Goal: Transaction & Acquisition: Purchase product/service

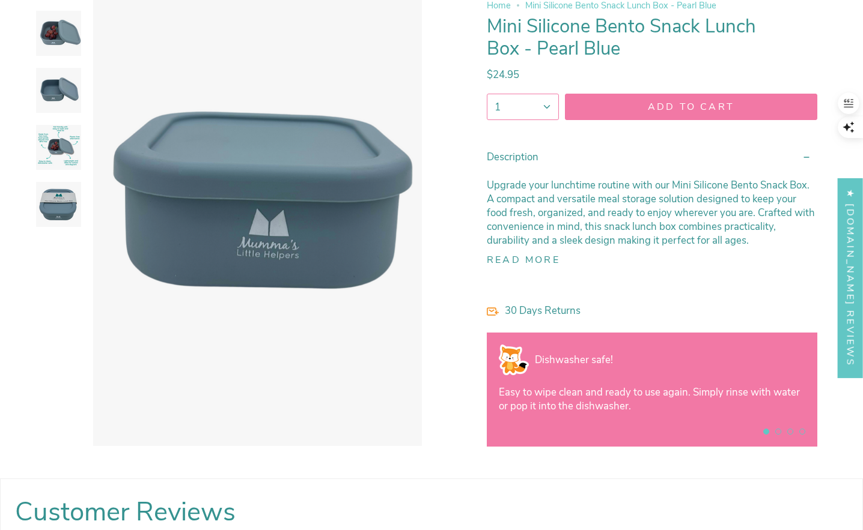
scroll to position [285, 0]
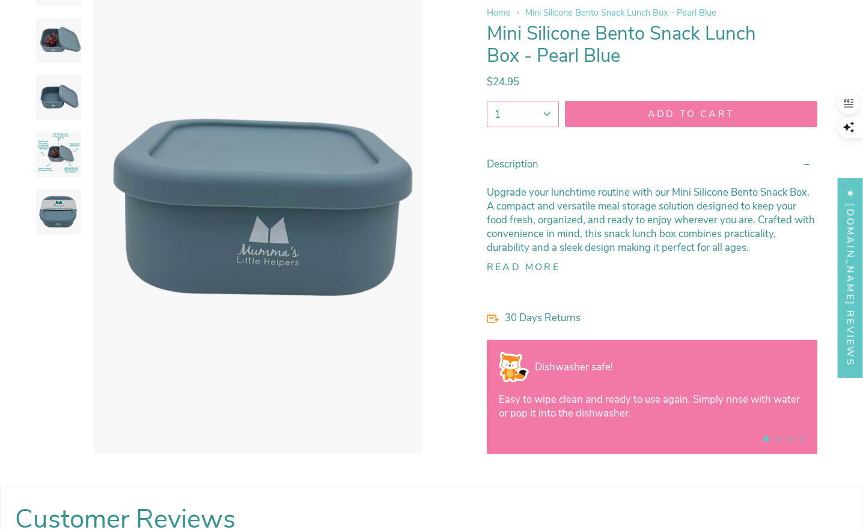
click at [514, 263] on button "Read more" at bounding box center [523, 267] width 73 height 11
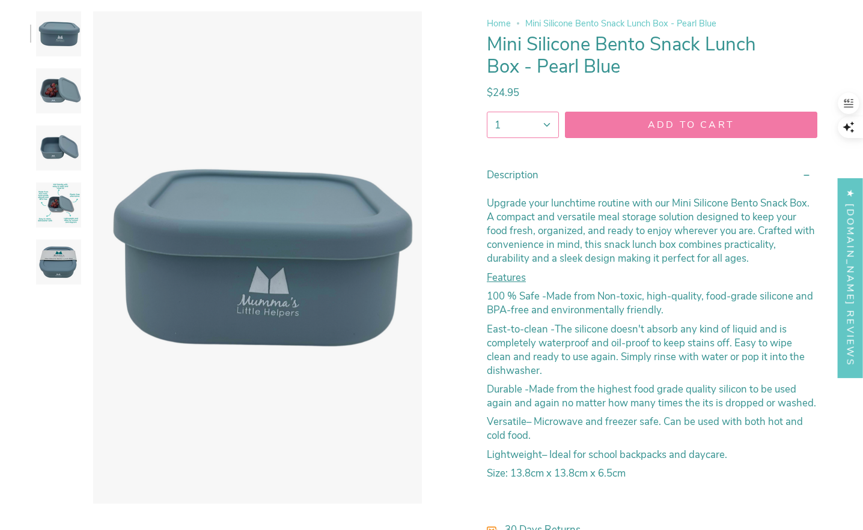
scroll to position [234, 0]
click at [52, 198] on img at bounding box center [58, 205] width 45 height 45
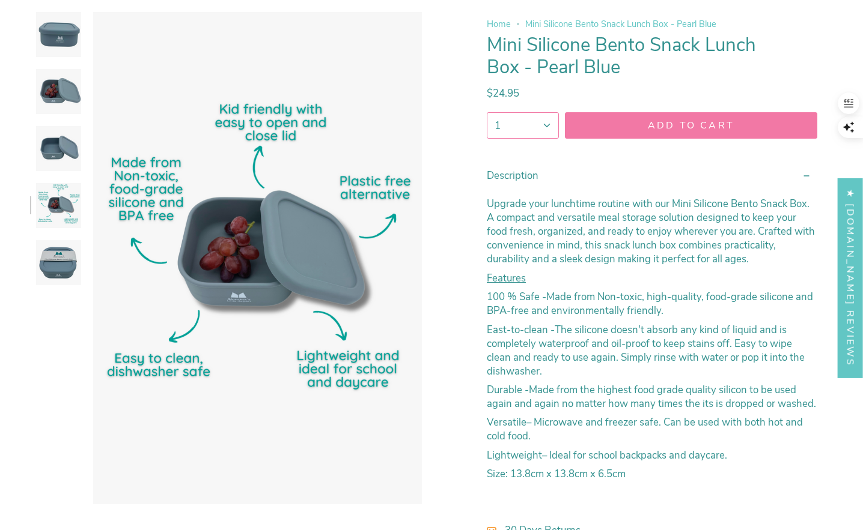
click at [65, 159] on img at bounding box center [58, 148] width 45 height 45
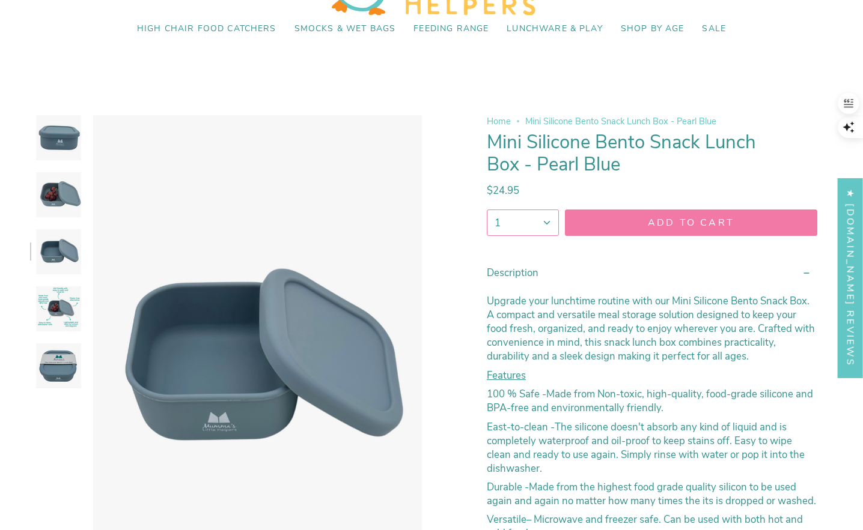
scroll to position [104, 0]
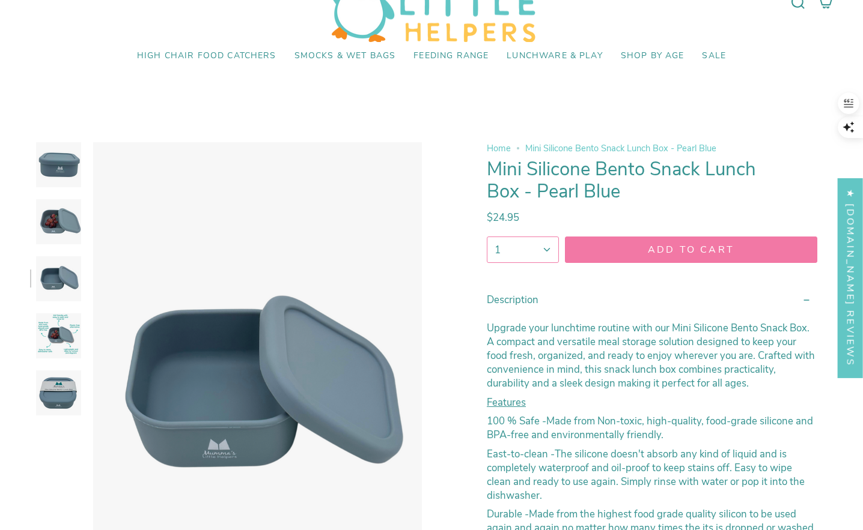
click at [56, 347] on img at bounding box center [58, 336] width 45 height 45
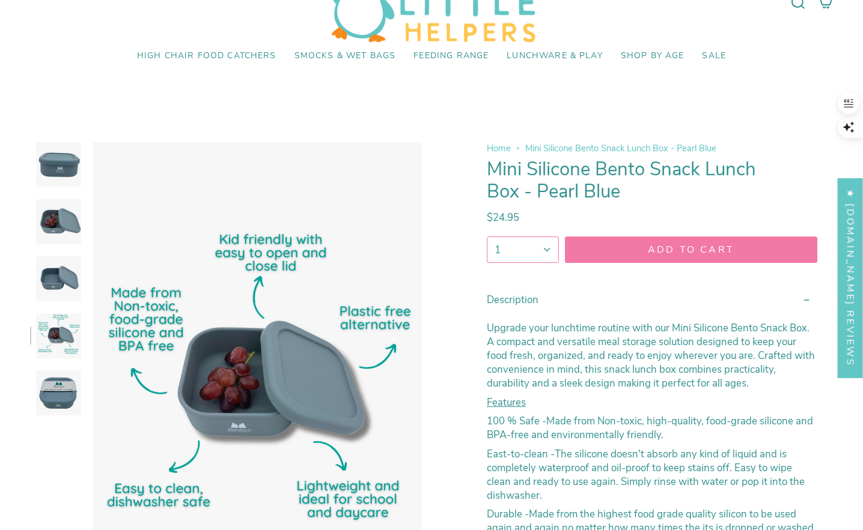
click at [53, 270] on img at bounding box center [58, 278] width 45 height 45
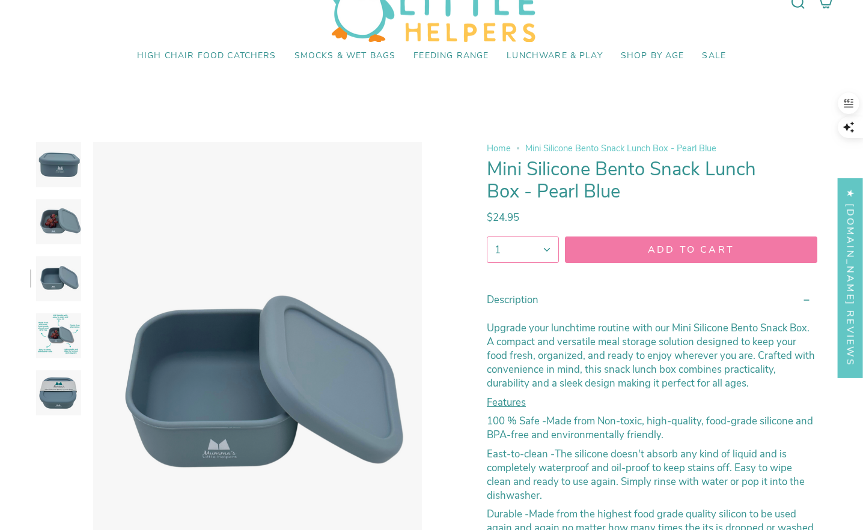
click at [64, 225] on img at bounding box center [58, 221] width 45 height 45
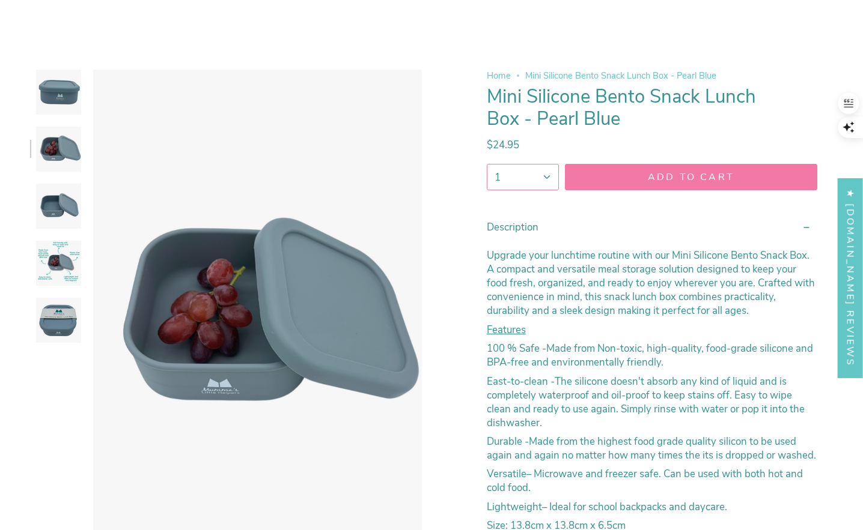
scroll to position [151, 0]
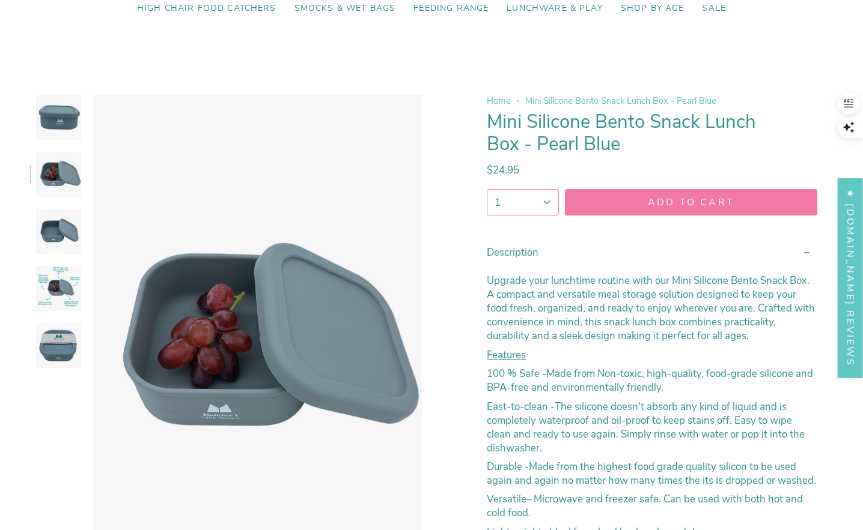
click at [546, 202] on icon "button" at bounding box center [546, 202] width 5 height 3
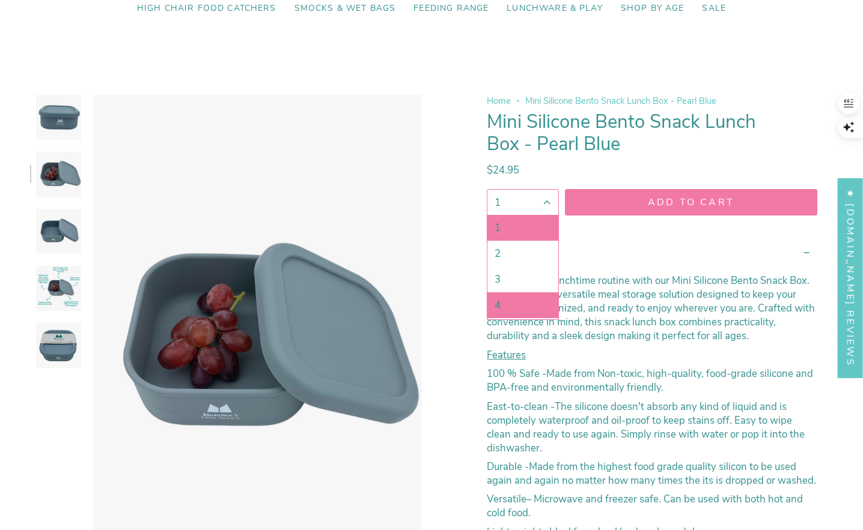
click at [508, 303] on link "4" at bounding box center [522, 306] width 71 height 26
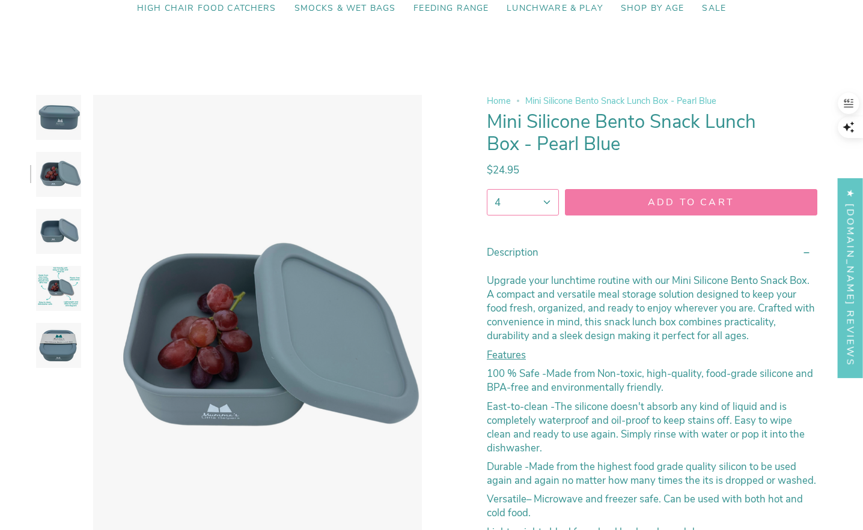
click at [539, 202] on button "4" at bounding box center [523, 202] width 72 height 26
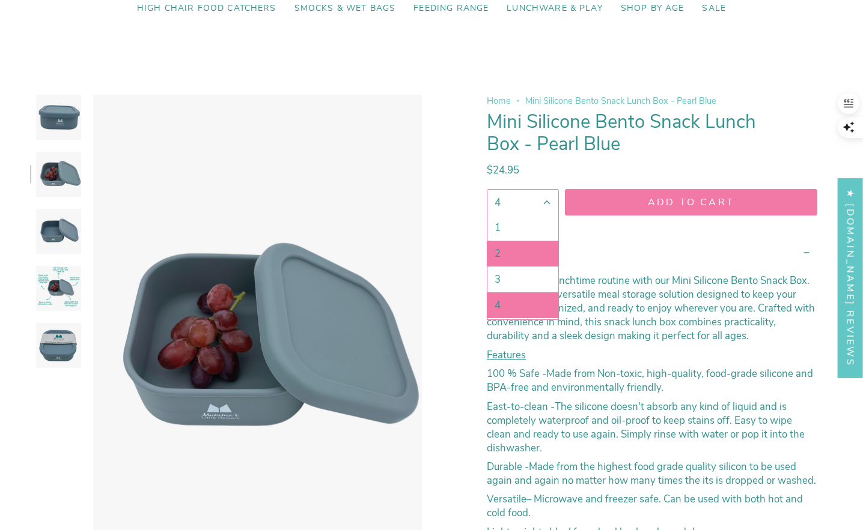
click at [515, 252] on link "2" at bounding box center [522, 254] width 71 height 26
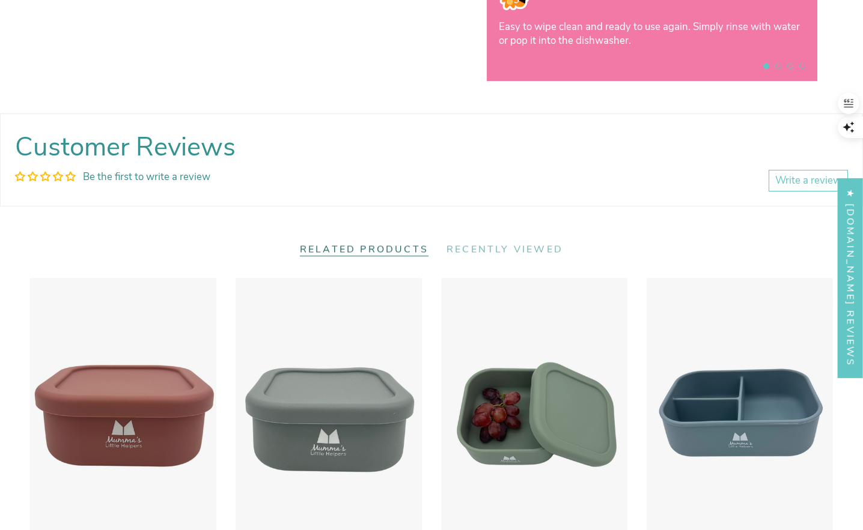
scroll to position [877, 0]
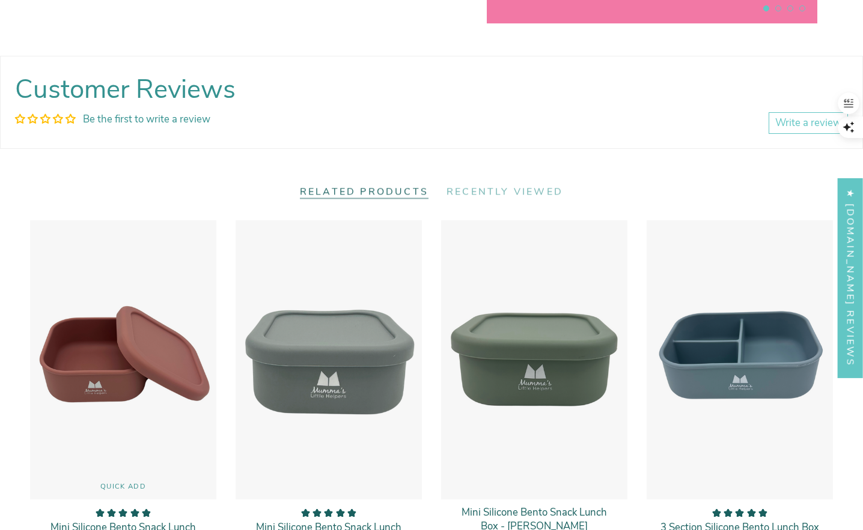
click at [138, 364] on img "Mini Silicone Bento Snack Lunch Box - Dusty Pink" at bounding box center [122, 360] width 187 height 281
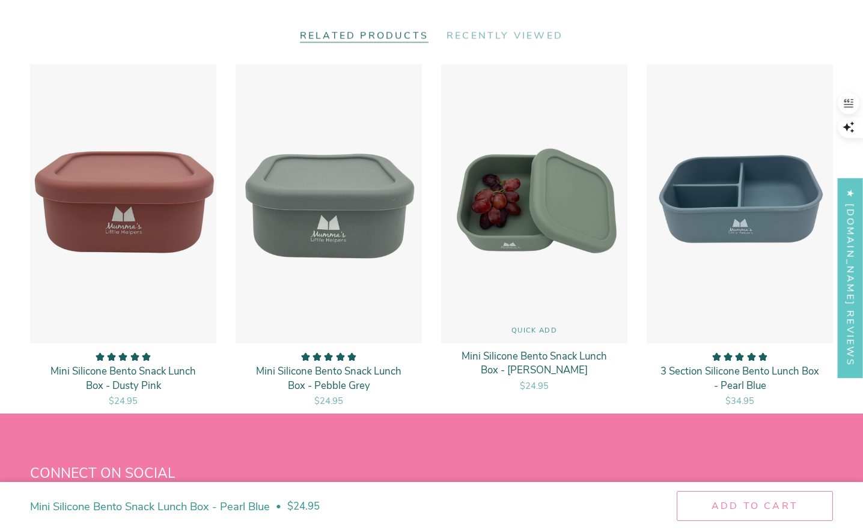
scroll to position [1079, 0]
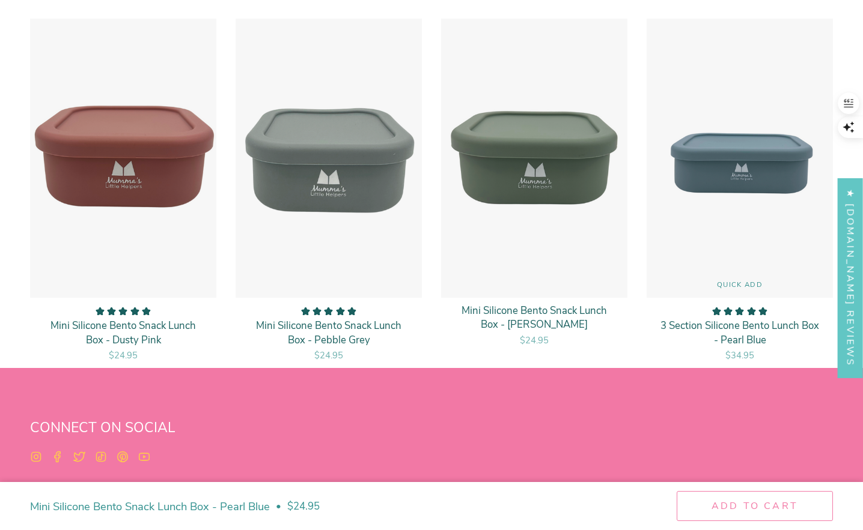
click at [743, 253] on img "3 Section Silicone Bento Lunch Box - Pearl Blue" at bounding box center [739, 158] width 187 height 281
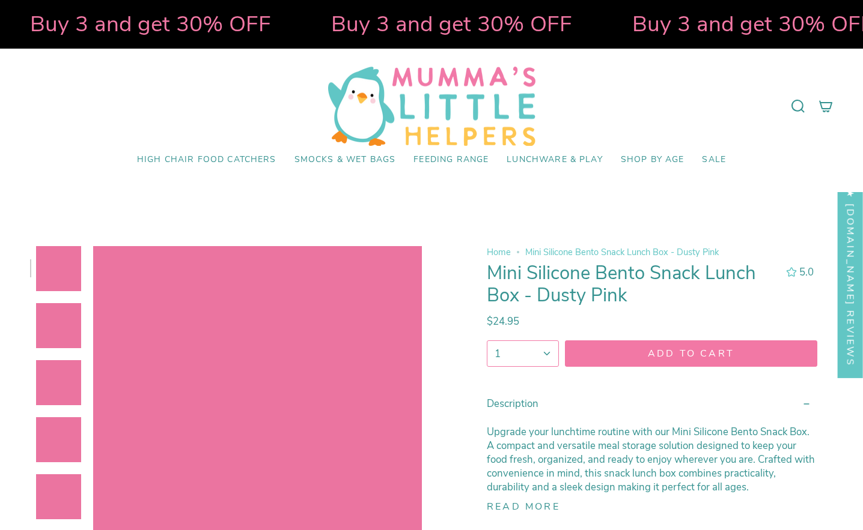
select select "pictures-first"
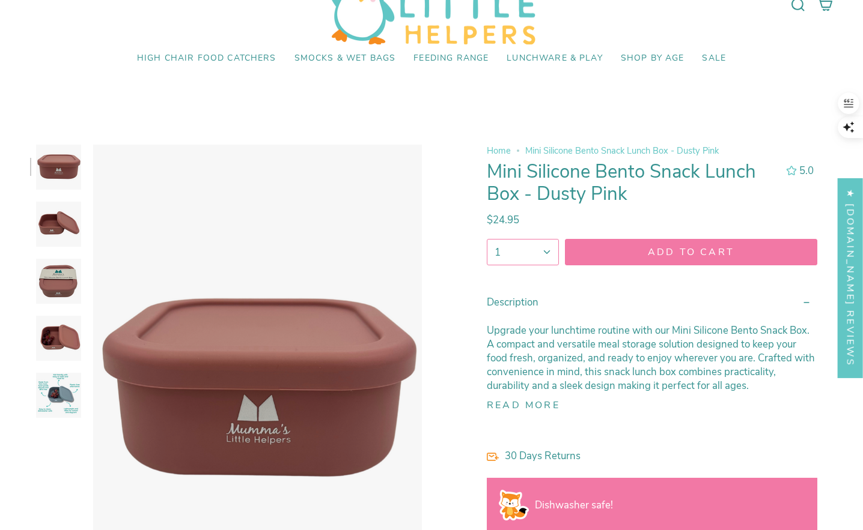
scroll to position [171, 0]
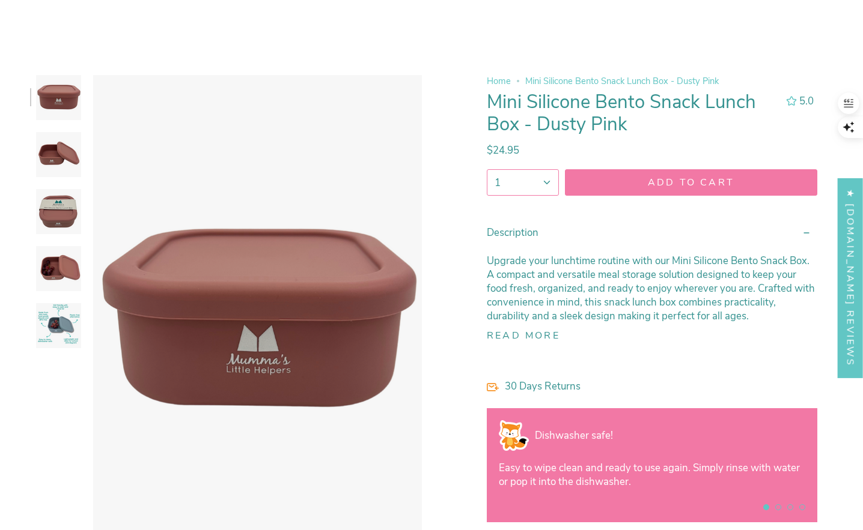
click at [547, 186] on icon "button" at bounding box center [546, 182] width 11 height 25
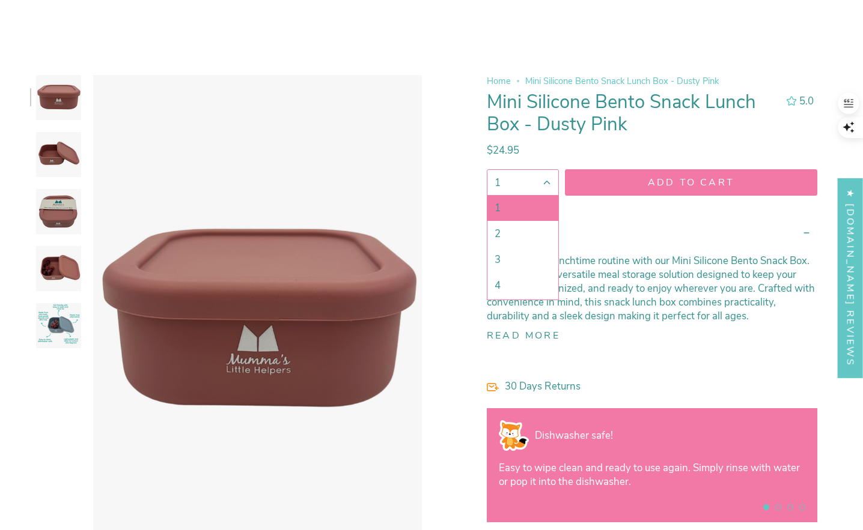
click at [516, 233] on link "2" at bounding box center [522, 234] width 71 height 26
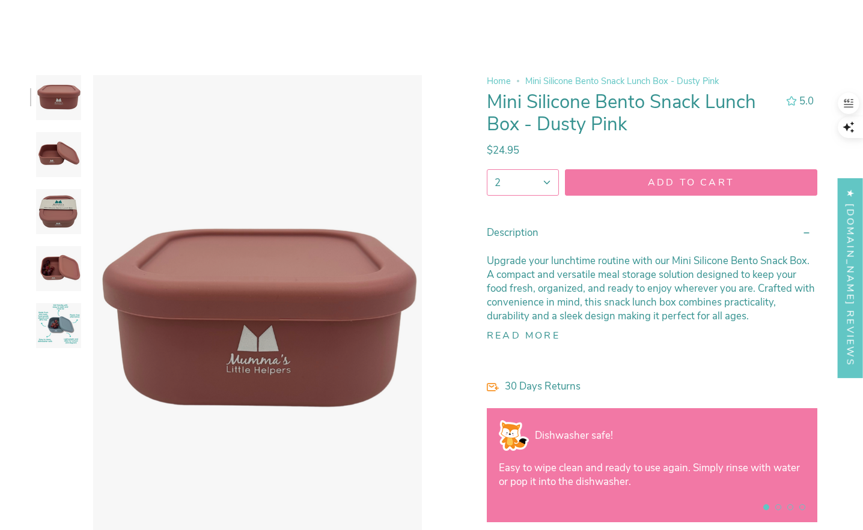
click at [690, 180] on icon "submit" at bounding box center [690, 182] width 11 height 11
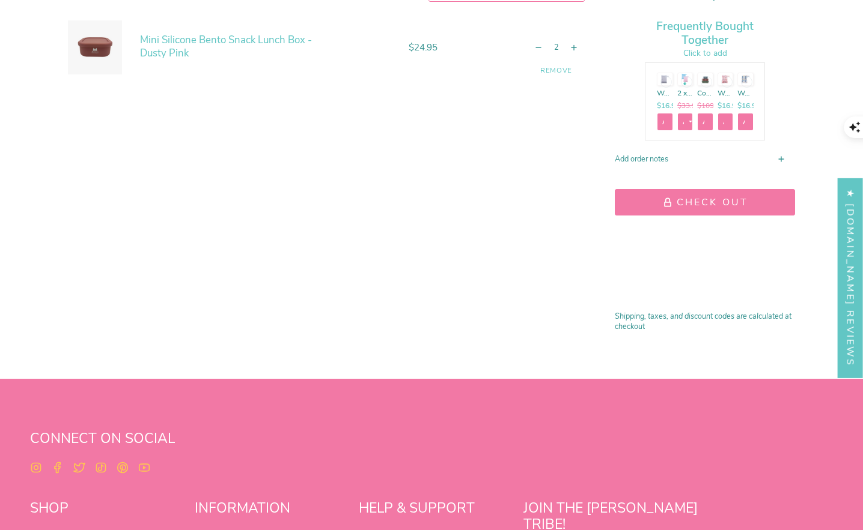
scroll to position [238, 0]
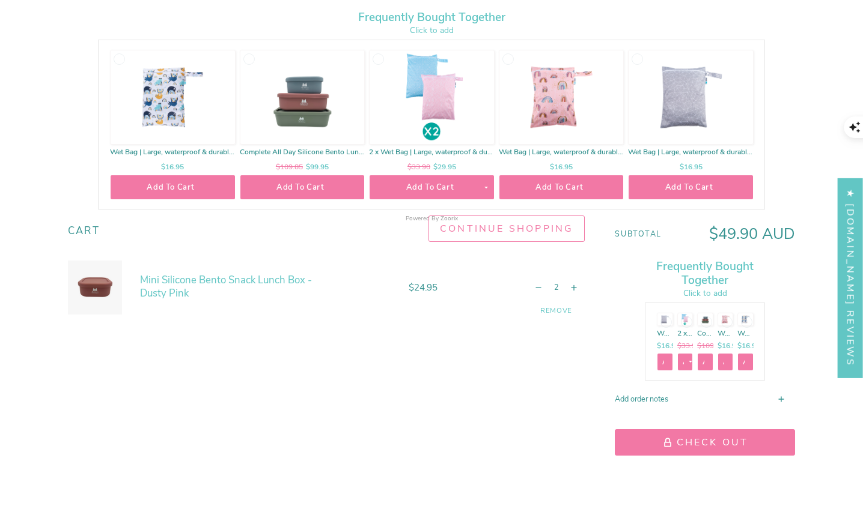
click at [314, 152] on link "Complete All Day Silicone Bento Lunch Box Bundle" at bounding box center [302, 152] width 126 height 8
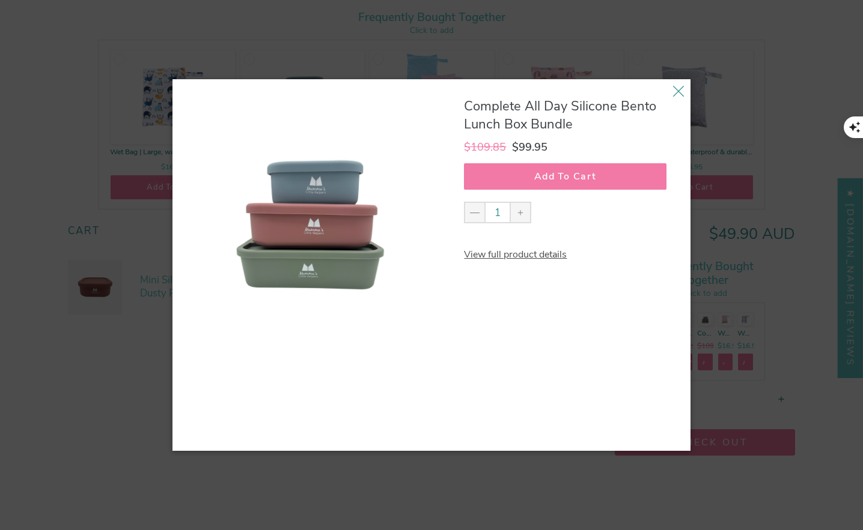
click at [532, 253] on link "View full product details" at bounding box center [515, 254] width 103 height 13
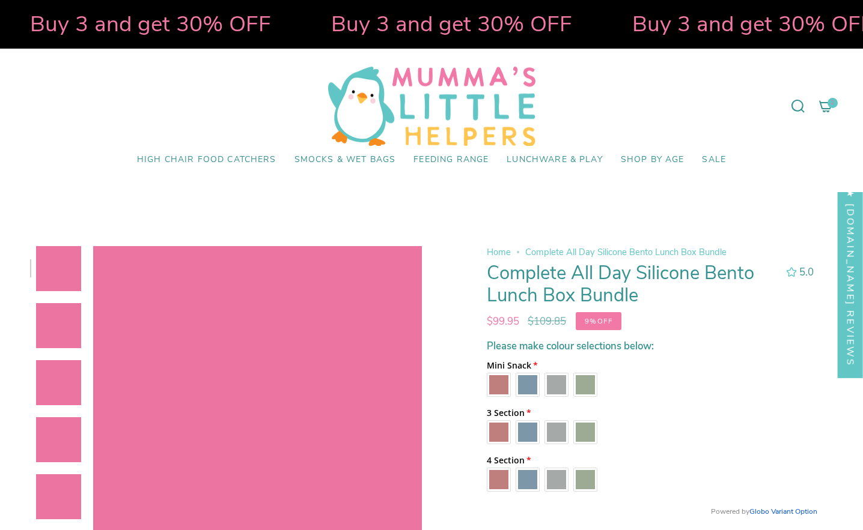
select select "pictures-first"
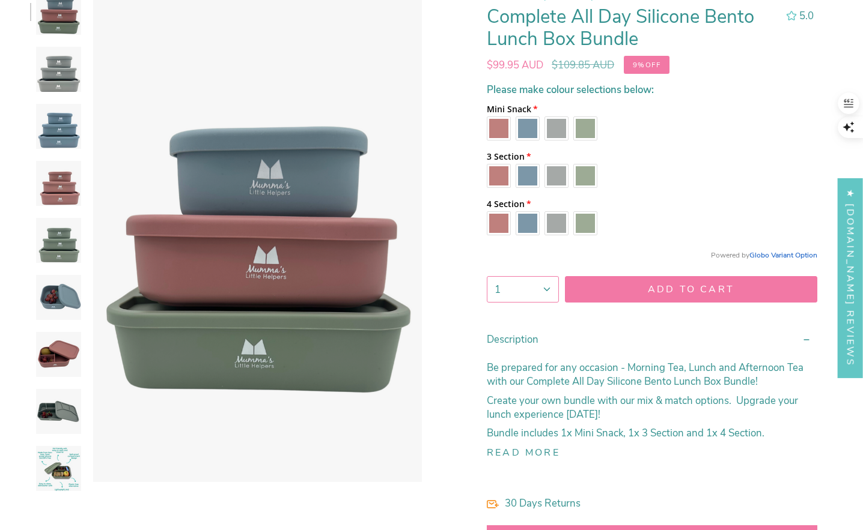
scroll to position [258, 0]
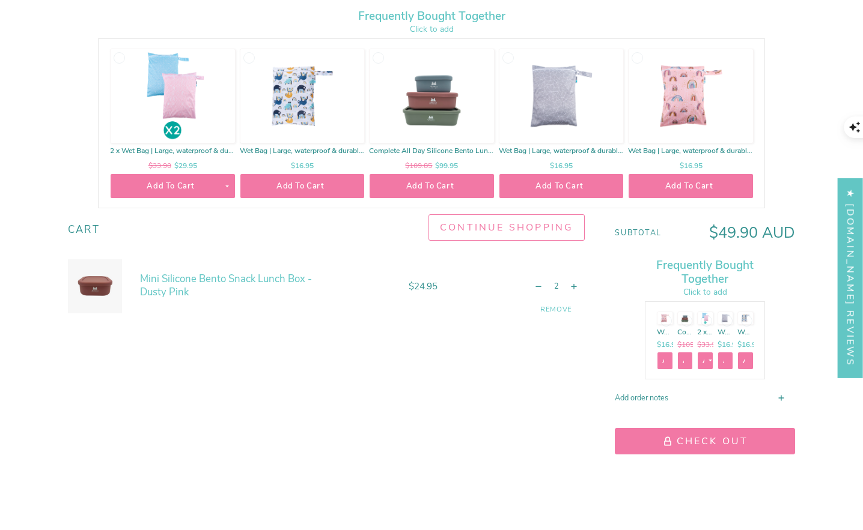
scroll to position [238, 0]
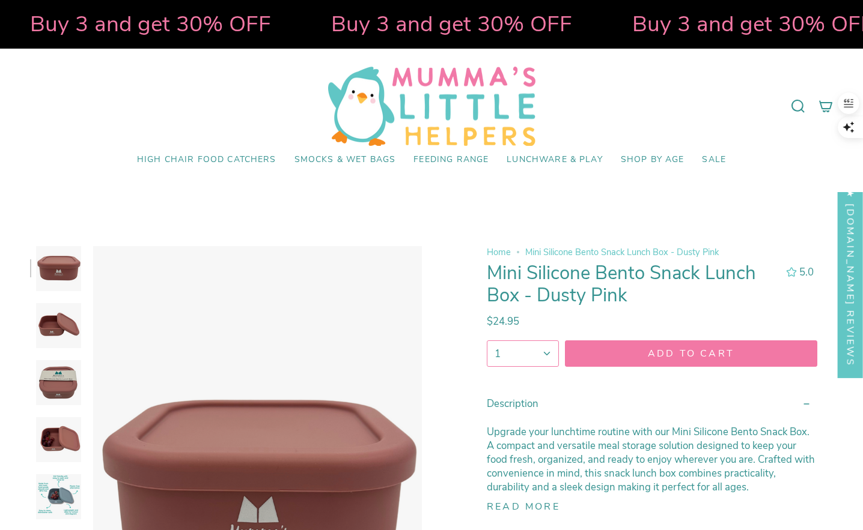
select select "pictures-first"
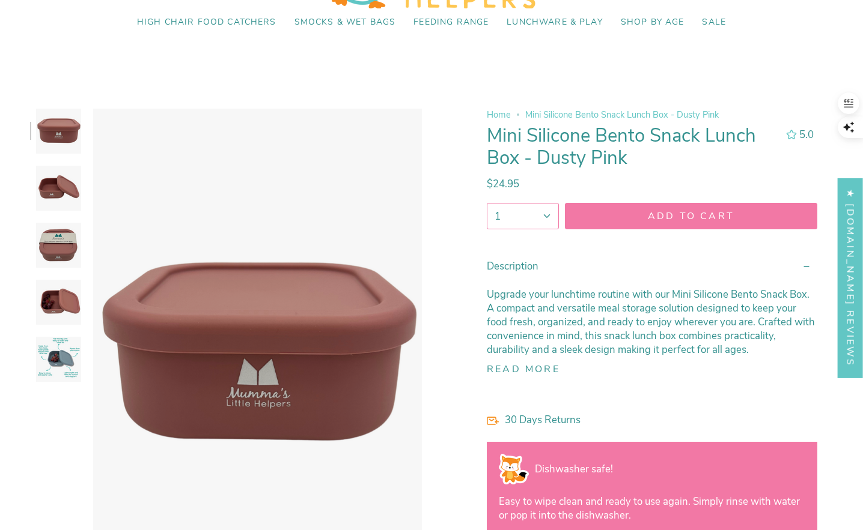
scroll to position [94, 0]
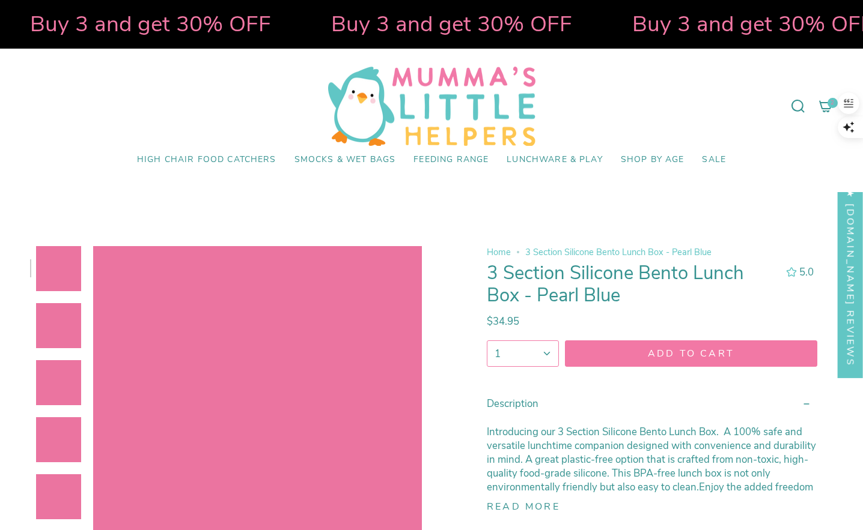
select select "pictures-first"
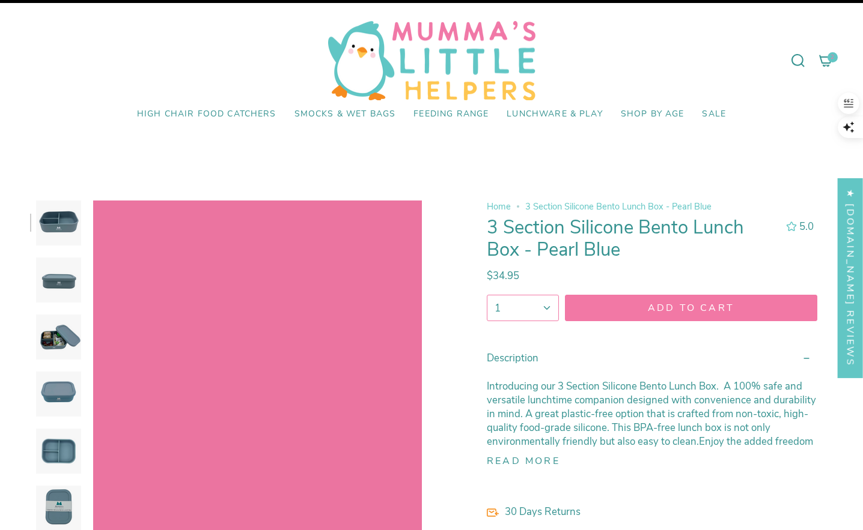
scroll to position [86, 0]
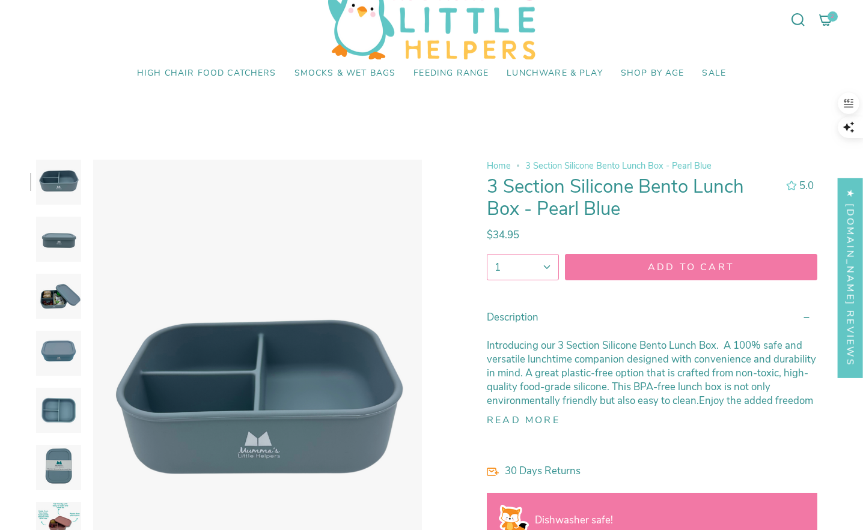
click at [550, 267] on icon "button" at bounding box center [546, 267] width 11 height 25
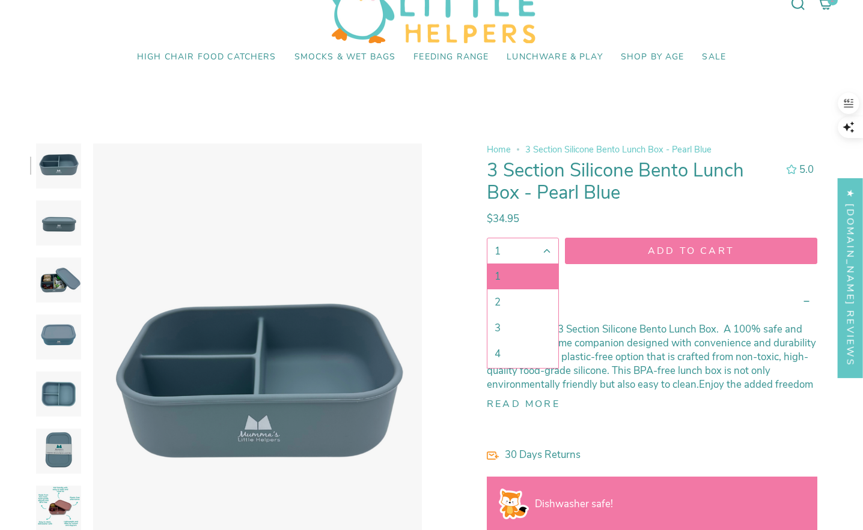
scroll to position [0, 0]
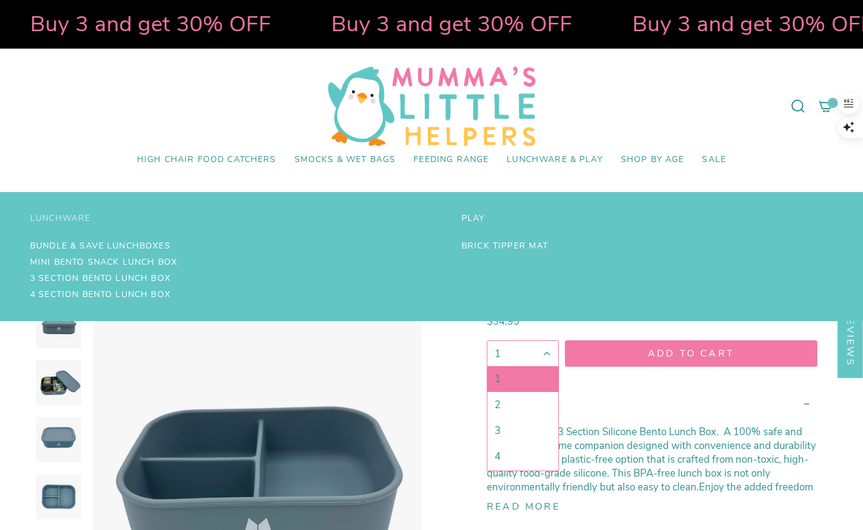
click at [58, 217] on span "Lunchware" at bounding box center [60, 219] width 60 height 10
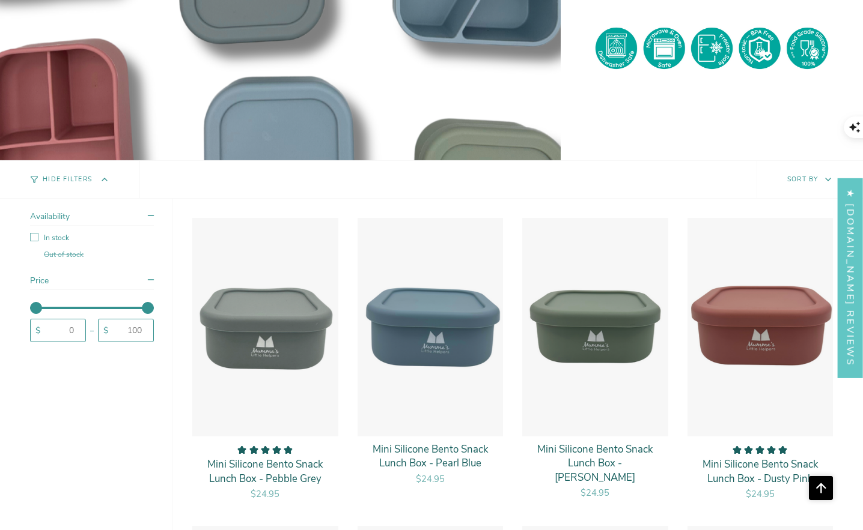
scroll to position [646, 0]
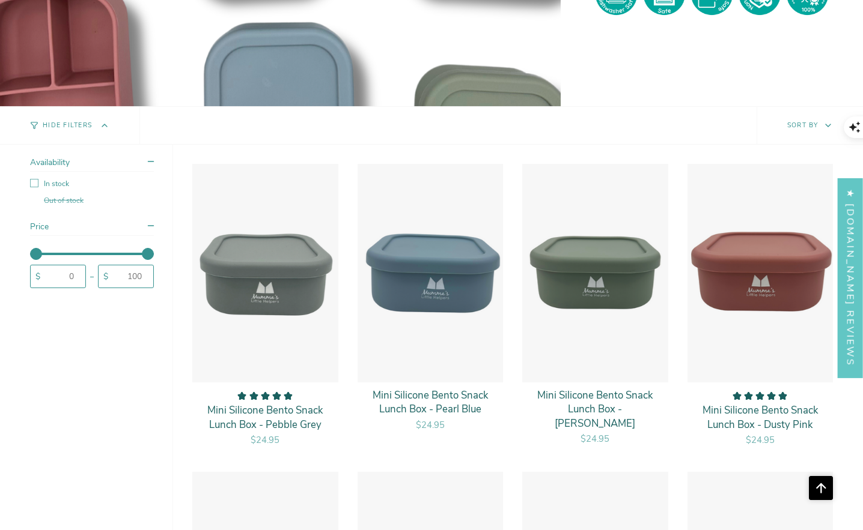
click at [466, 405] on p "Mini Silicone Bento Snack Lunch Box - Pearl Blue" at bounding box center [430, 403] width 122 height 28
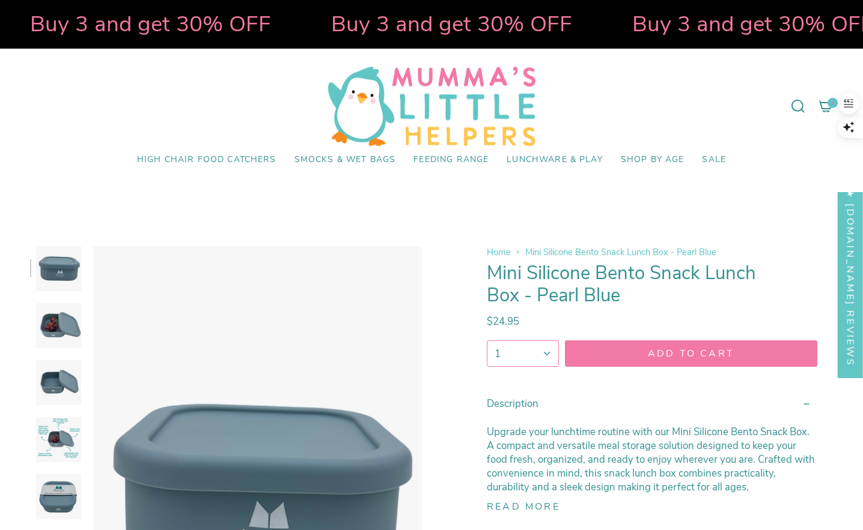
click at [545, 350] on icon "button" at bounding box center [546, 353] width 11 height 25
drag, startPoint x: 514, startPoint y: 407, endPoint x: 546, endPoint y: 392, distance: 35.2
click at [514, 407] on link "2" at bounding box center [522, 405] width 71 height 26
click at [688, 356] on icon "submit" at bounding box center [690, 353] width 11 height 11
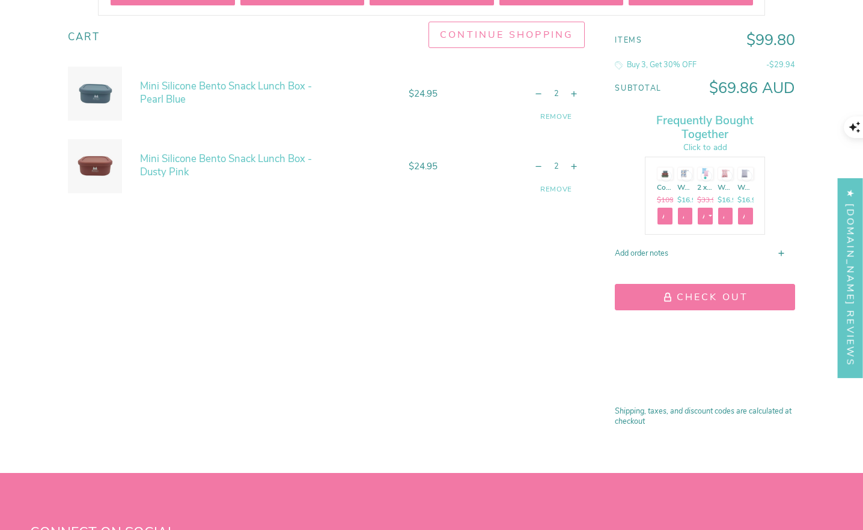
scroll to position [431, 0]
click at [720, 295] on button "Check Out" at bounding box center [705, 298] width 180 height 26
